Goal: Understand process/instructions: Learn how to perform a task or action

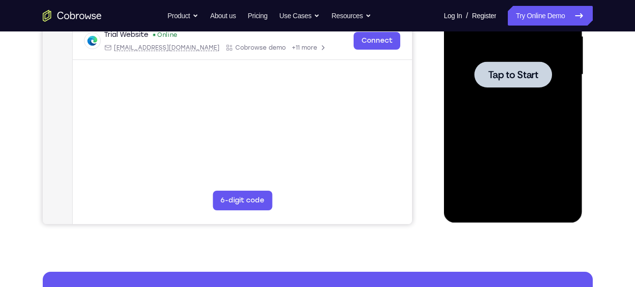
click at [498, 77] on span "Tap to Start" at bounding box center [513, 75] width 50 height 10
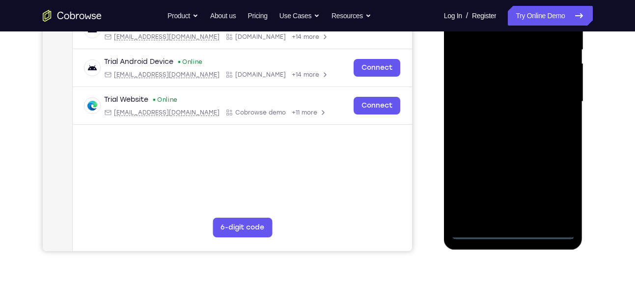
scroll to position [207, 0]
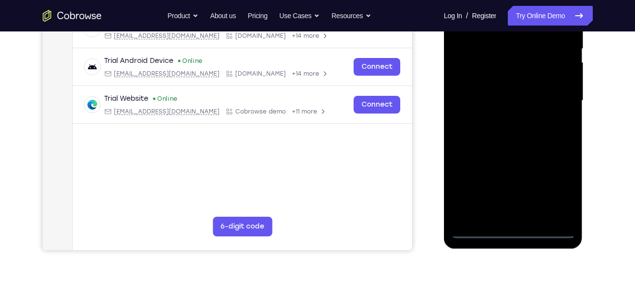
click at [514, 231] on div at bounding box center [514, 100] width 124 height 275
click at [552, 195] on div at bounding box center [514, 100] width 124 height 275
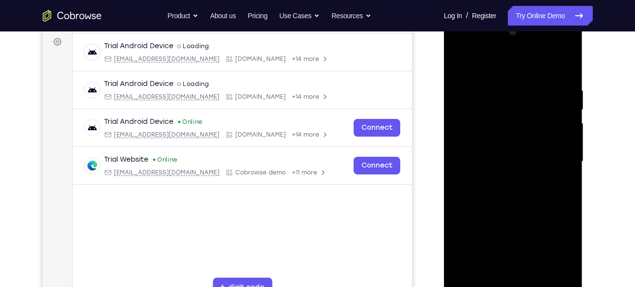
scroll to position [145, 0]
click at [478, 67] on div at bounding box center [514, 162] width 124 height 275
click at [551, 152] on div at bounding box center [514, 162] width 124 height 275
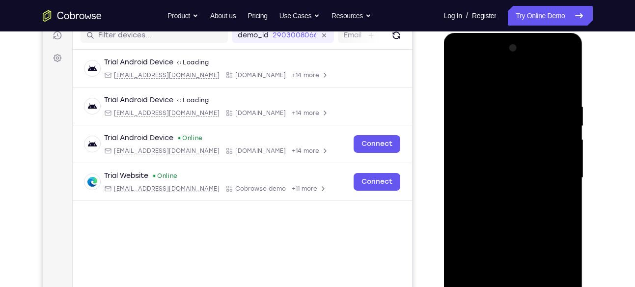
scroll to position [129, 0]
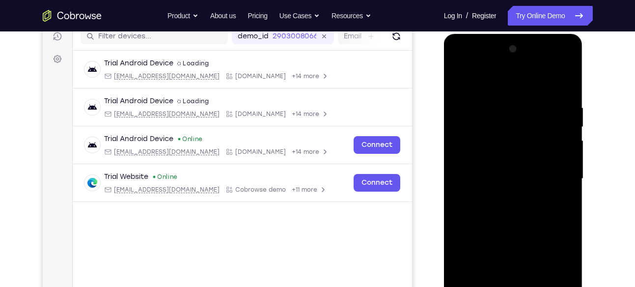
click at [501, 197] on div at bounding box center [514, 178] width 124 height 275
click at [495, 162] on div at bounding box center [514, 178] width 124 height 275
click at [495, 156] on div at bounding box center [514, 178] width 124 height 275
click at [497, 177] on div at bounding box center [514, 178] width 124 height 275
click at [496, 209] on div at bounding box center [514, 178] width 124 height 275
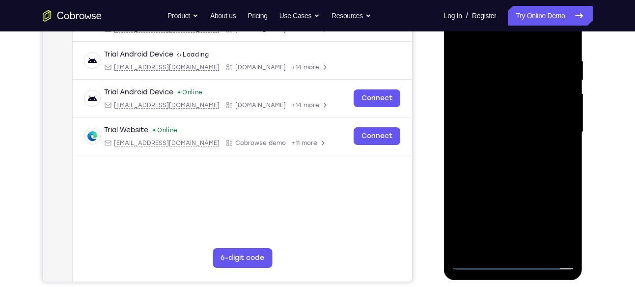
scroll to position [176, 0]
click at [508, 158] on div at bounding box center [514, 131] width 124 height 275
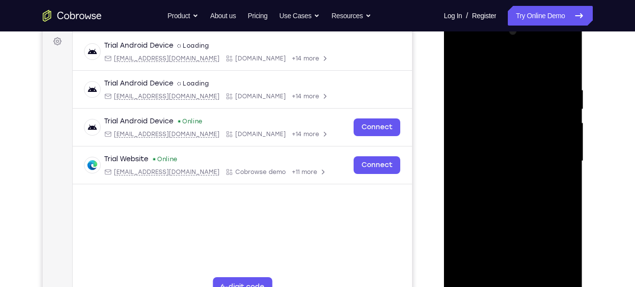
scroll to position [145, 0]
drag, startPoint x: 495, startPoint y: 70, endPoint x: 495, endPoint y: 50, distance: 20.1
click at [495, 50] on div at bounding box center [514, 162] width 124 height 275
click at [560, 173] on div at bounding box center [514, 162] width 124 height 275
click at [495, 160] on div at bounding box center [514, 162] width 124 height 275
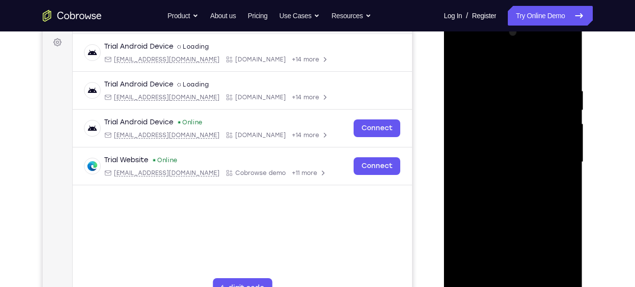
click at [481, 195] on div at bounding box center [514, 162] width 124 height 275
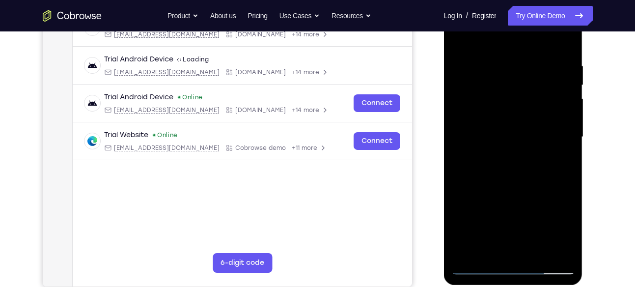
click at [511, 181] on div at bounding box center [514, 137] width 124 height 275
click at [536, 251] on div at bounding box center [514, 137] width 124 height 275
click at [523, 188] on div at bounding box center [514, 137] width 124 height 275
click at [537, 135] on div at bounding box center [514, 137] width 124 height 275
click at [459, 42] on div at bounding box center [514, 137] width 124 height 275
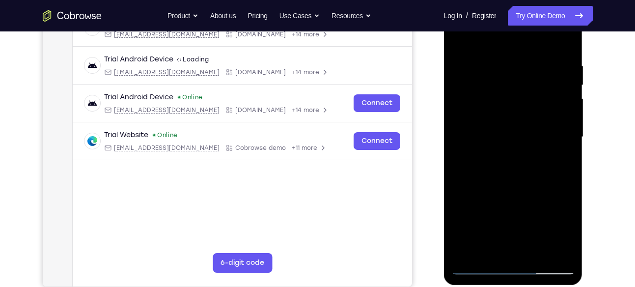
click at [463, 39] on div at bounding box center [514, 137] width 124 height 275
click at [565, 39] on div at bounding box center [514, 137] width 124 height 275
click at [466, 251] on div at bounding box center [514, 137] width 124 height 275
click at [535, 252] on div at bounding box center [514, 137] width 124 height 275
click at [518, 134] on div at bounding box center [514, 137] width 124 height 275
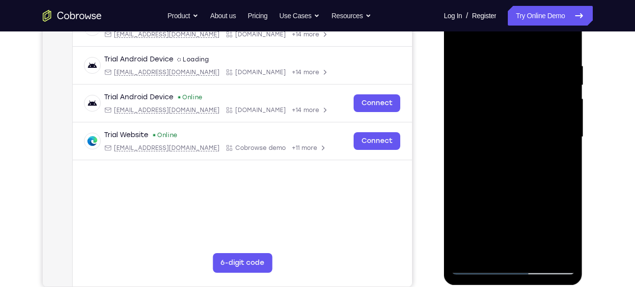
click at [502, 246] on div at bounding box center [514, 137] width 124 height 275
click at [458, 36] on div at bounding box center [514, 137] width 124 height 275
click at [457, 36] on div at bounding box center [514, 137] width 124 height 275
